Goal: Information Seeking & Learning: Find contact information

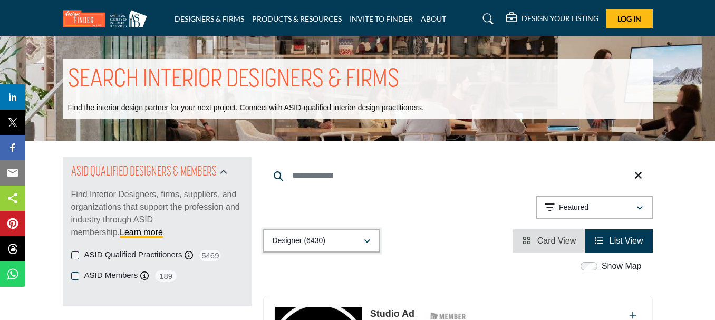
click at [369, 246] on div "button" at bounding box center [366, 240] width 7 height 9
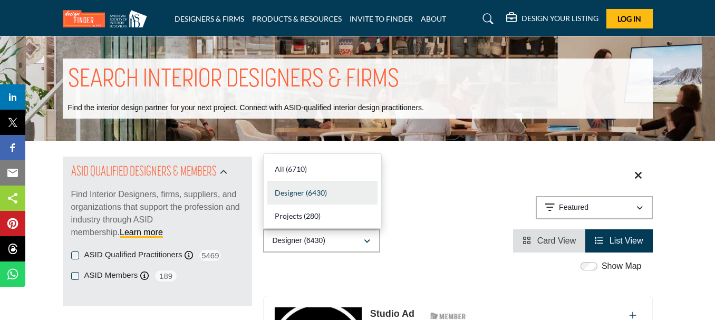
click at [422, 226] on div "Searched Term Searched Results 21" at bounding box center [457, 205] width 389 height 96
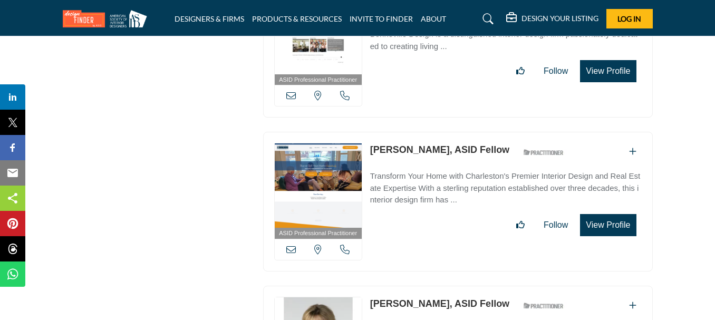
scroll to position [11542, 0]
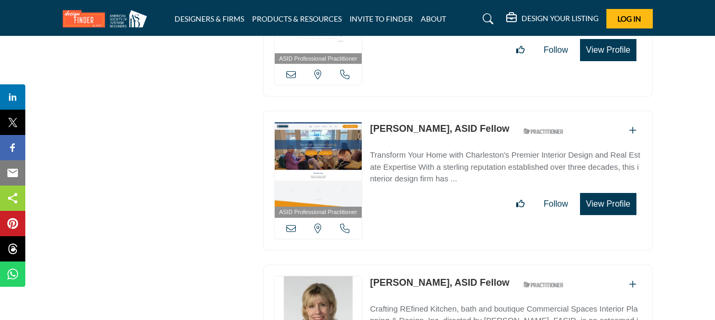
drag, startPoint x: 366, startPoint y: 94, endPoint x: 425, endPoint y: 95, distance: 58.5
click at [425, 111] on div "ASID Professional Practitioner ASID Professional Practitioners have successfull…" at bounding box center [457, 181] width 389 height 140
copy link "[PERSON_NAME]"
drag, startPoint x: 366, startPoint y: 247, endPoint x: 434, endPoint y: 247, distance: 68.0
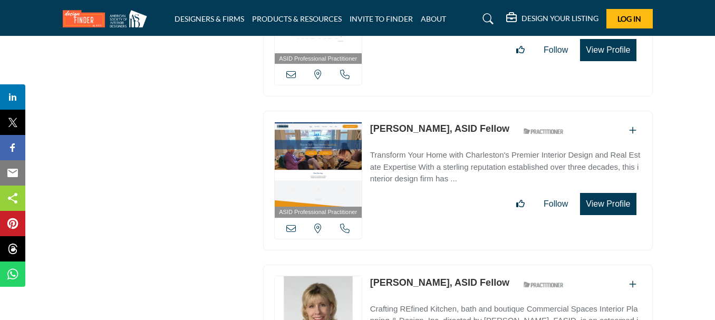
copy link "[PERSON_NAME]"
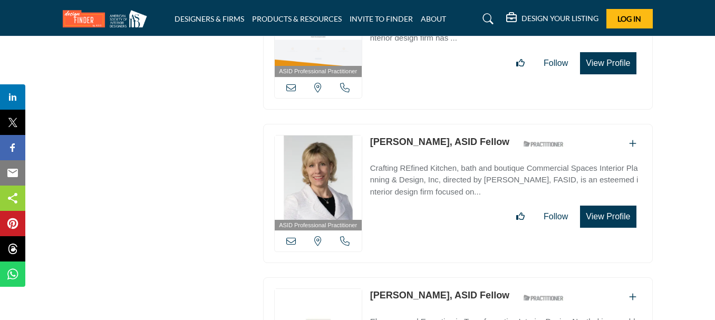
scroll to position [11820, 0]
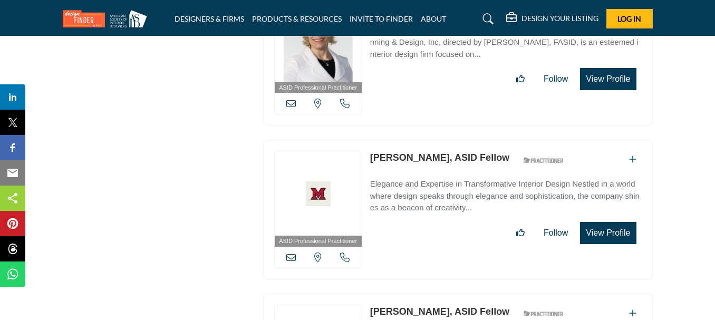
drag, startPoint x: 367, startPoint y: 123, endPoint x: 443, endPoint y: 121, distance: 76.4
click at [443, 140] on div "ASID Professional Practitioner ASID Professional Practitioners have successfull…" at bounding box center [457, 210] width 389 height 140
copy link "[PERSON_NAME]"
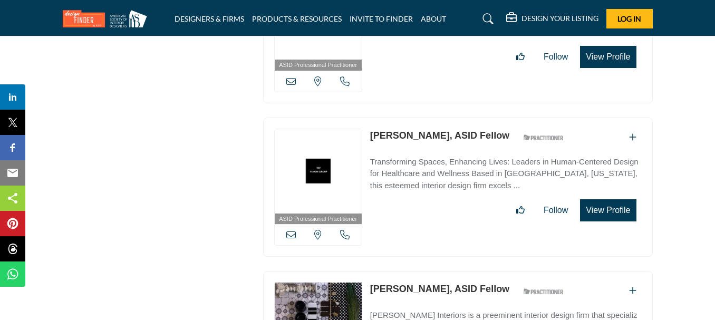
scroll to position [12031, 0]
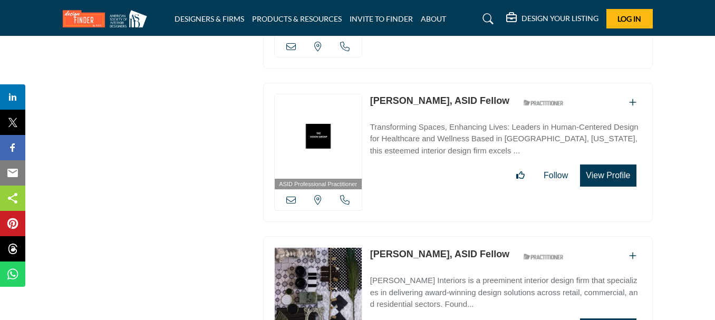
drag, startPoint x: 366, startPoint y: 60, endPoint x: 407, endPoint y: 62, distance: 41.2
click at [407, 83] on div "ASID Professional Practitioner ASID Professional Practitioners have successfull…" at bounding box center [457, 153] width 389 height 140
copy link "[PERSON_NAME]"
drag, startPoint x: 375, startPoint y: 216, endPoint x: 435, endPoint y: 215, distance: 60.6
click at [435, 236] on div "ASID Professional Practitioner ASID Professional Practitioners have successfull…" at bounding box center [457, 306] width 389 height 140
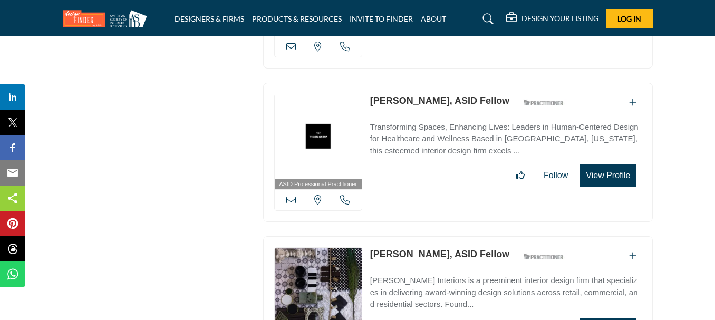
copy div "View the location of this listing Call Number [PERSON_NAME]"
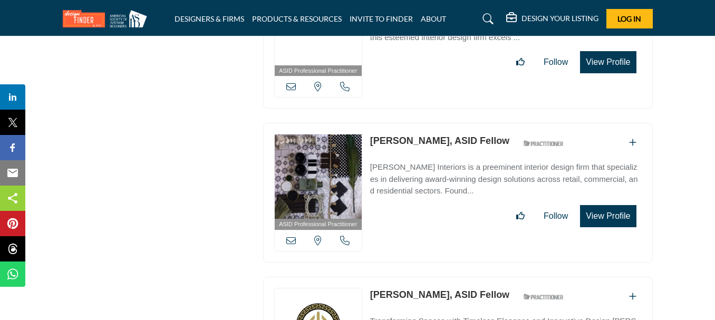
scroll to position [12136, 0]
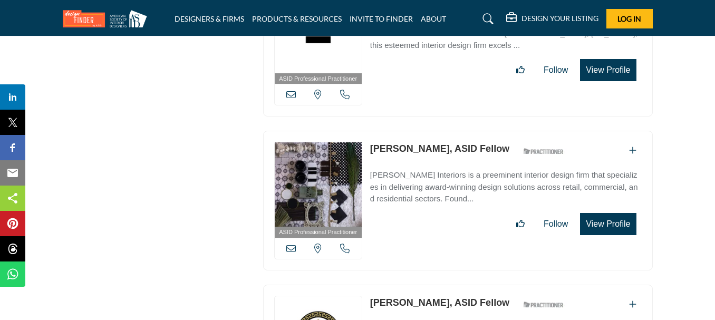
drag, startPoint x: 369, startPoint y: 263, endPoint x: 431, endPoint y: 265, distance: 61.1
copy link "[PERSON_NAME]"
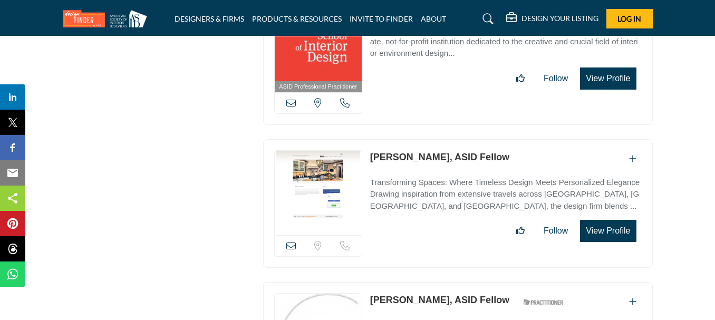
scroll to position [12610, 0]
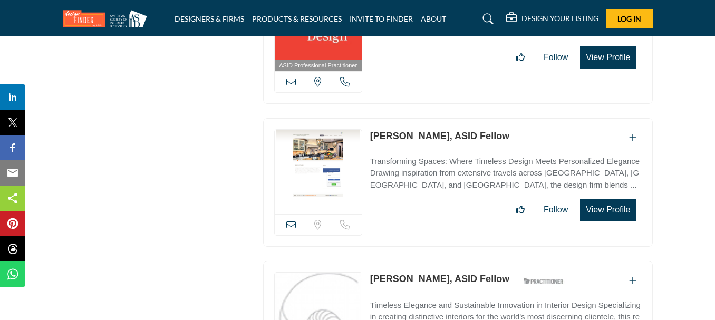
drag, startPoint x: 364, startPoint y: 98, endPoint x: 435, endPoint y: 97, distance: 71.1
click at [435, 118] on div "Sorry, but we don't have a location for this listing" at bounding box center [457, 182] width 389 height 129
copy div "Sorry, but we don't have a location for this listing Sorry, but we don't have a…"
drag, startPoint x: 368, startPoint y: 238, endPoint x: 436, endPoint y: 230, distance: 67.9
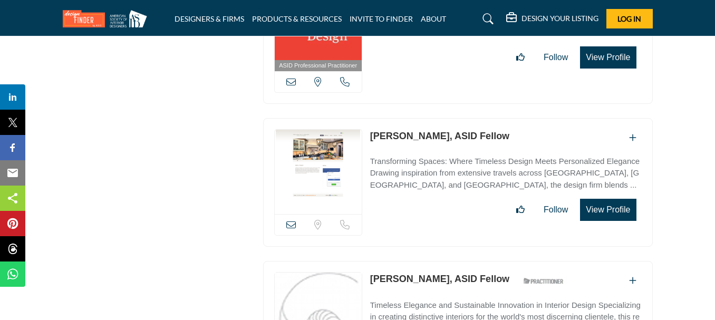
copy link "Trudy Dujardin"
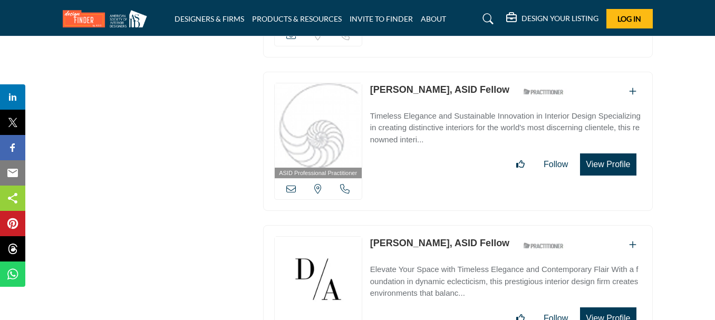
scroll to position [12820, 0]
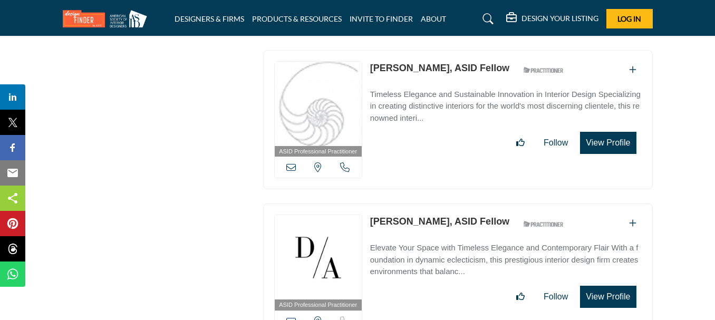
click at [423, 216] on link "[PERSON_NAME], ASID Fellow" at bounding box center [439, 221] width 139 height 11
drag, startPoint x: 370, startPoint y: 185, endPoint x: 417, endPoint y: 187, distance: 46.9
click at [423, 214] on div "Jamie Drake, ASID Fellow ASID Qualified Practitioner who validates work and exp…" at bounding box center [469, 223] width 199 height 18
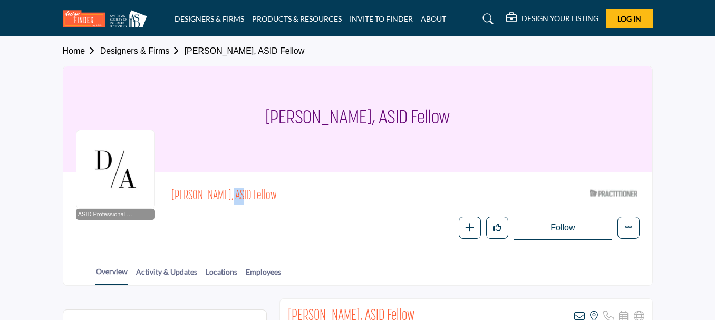
drag, startPoint x: 168, startPoint y: 207, endPoint x: 238, endPoint y: 1, distance: 217.6
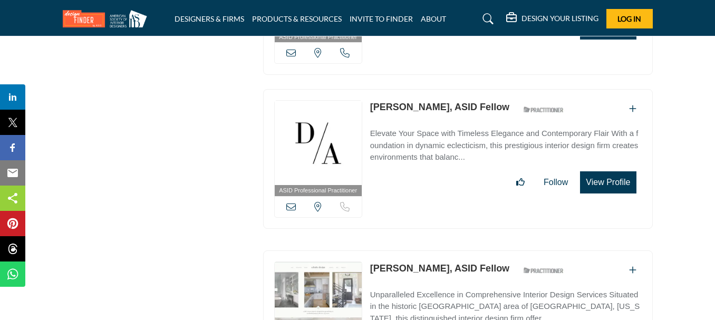
scroll to position [12987, 0]
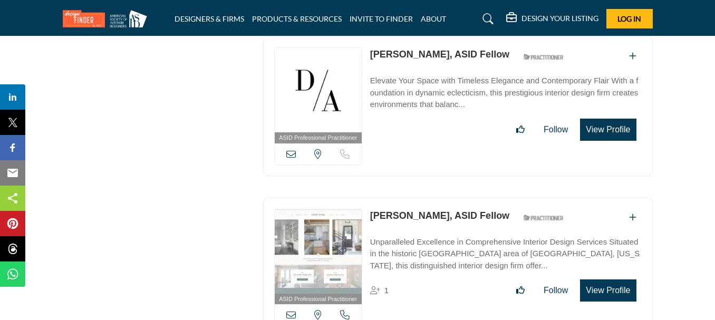
drag, startPoint x: 367, startPoint y: 177, endPoint x: 426, endPoint y: 178, distance: 59.0
click at [426, 198] on div "ASID Professional Practitioner ASID Professional Practitioners have successfull…" at bounding box center [457, 268] width 389 height 140
copy link "Julie Schulte"
